Goal: Information Seeking & Learning: Learn about a topic

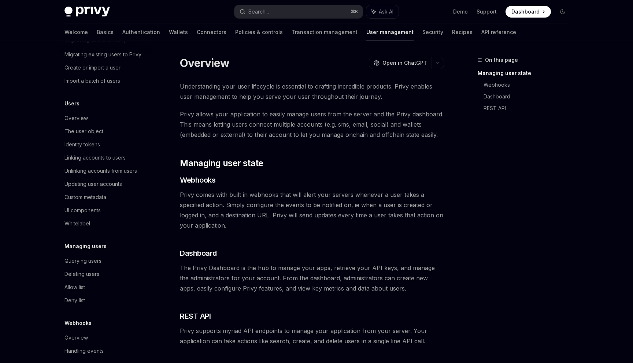
scroll to position [51, 0]
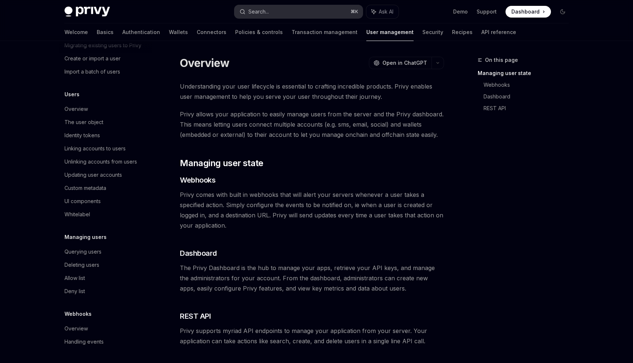
click at [284, 8] on button "Search... ⌘ K" at bounding box center [298, 11] width 128 height 13
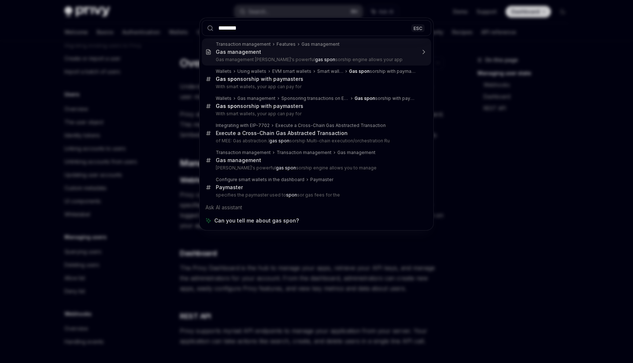
type input "*********"
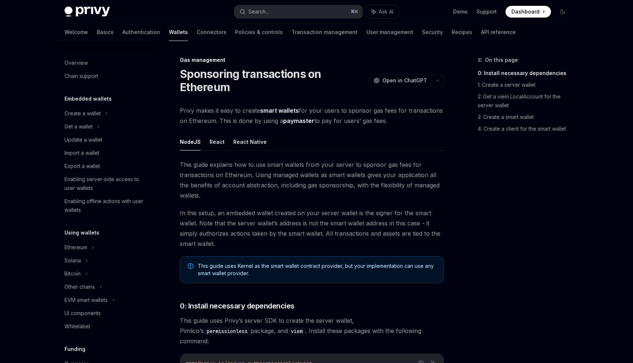
scroll to position [270, 0]
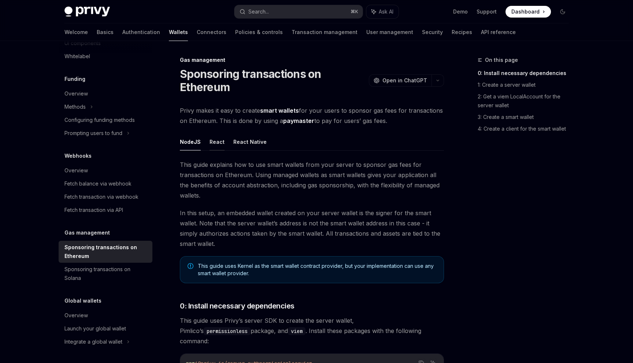
click at [213, 144] on button "React" at bounding box center [216, 141] width 15 height 17
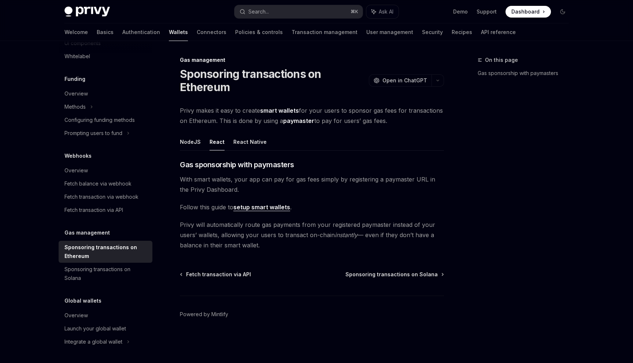
click at [286, 206] on link "setup smart wallets" at bounding box center [261, 208] width 57 height 8
type textarea "*"
